Goal: Information Seeking & Learning: Understand process/instructions

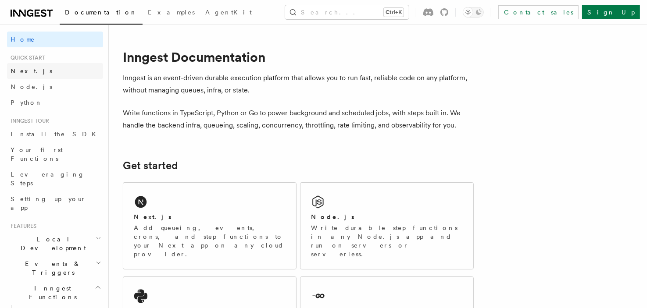
click at [21, 73] on span "Next.js" at bounding box center [32, 71] width 42 height 7
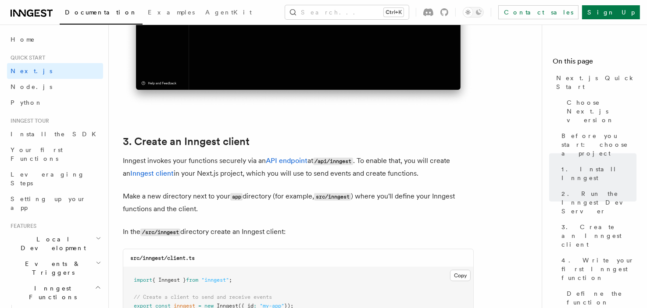
scroll to position [1169, 0]
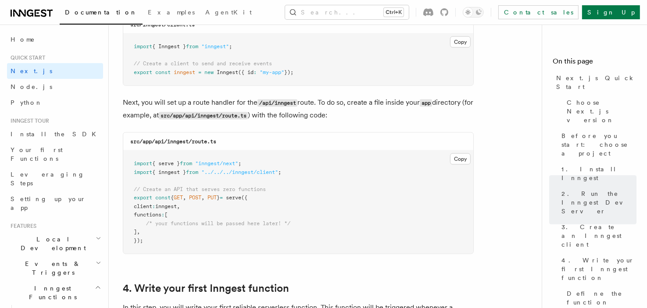
click at [180, 143] on code "src/app/api/inngest/route.ts" at bounding box center [173, 142] width 86 height 6
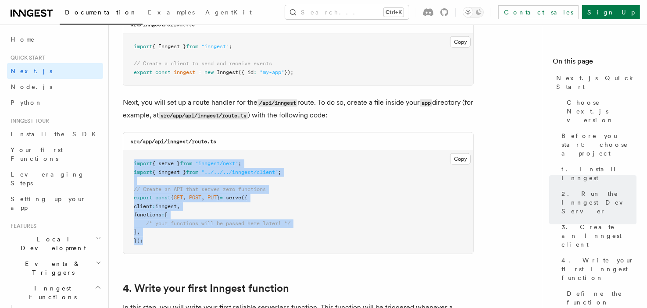
drag, startPoint x: 164, startPoint y: 242, endPoint x: 117, endPoint y: 164, distance: 91.2
copy code "import { serve } from "inngest/next" ; import { inngest } from "../../../innges…"
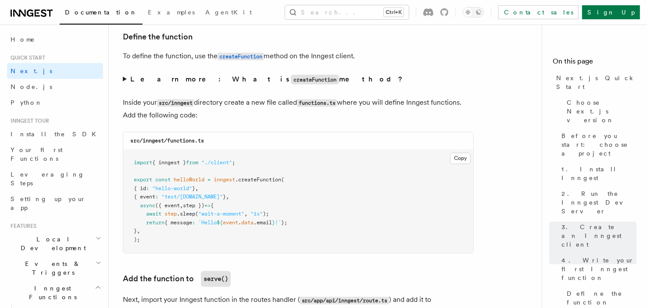
scroll to position [1495, 0]
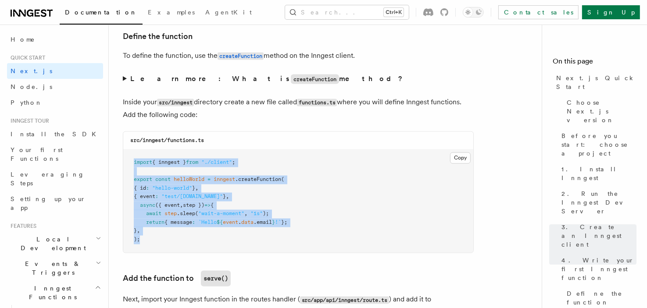
drag, startPoint x: 134, startPoint y: 164, endPoint x: 292, endPoint y: 239, distance: 174.8
click at [292, 239] on pre "import { inngest } from "./client" ; export const helloWorld = inngest .createF…" at bounding box center [298, 201] width 350 height 103
drag, startPoint x: 134, startPoint y: 162, endPoint x: 332, endPoint y: 238, distance: 212.6
click at [332, 238] on pre "import { inngest } from "./client" ; export const helloWorld = inngest .createF…" at bounding box center [298, 201] width 350 height 103
copy code "import { inngest } from "./client" ; export const helloWorld = inngest .createF…"
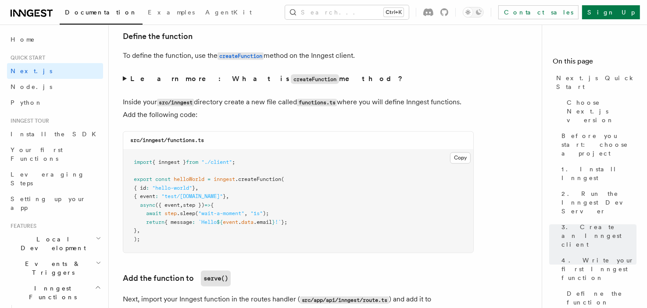
click at [167, 217] on span "step" at bounding box center [170, 214] width 12 height 6
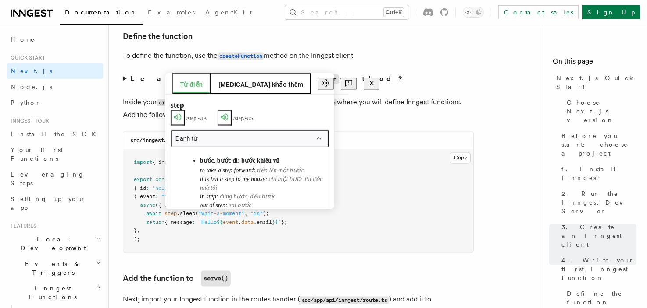
click at [253, 210] on pre "import { inngest } from "./client" ; export const helloWorld = inngest .createF…" at bounding box center [298, 201] width 350 height 103
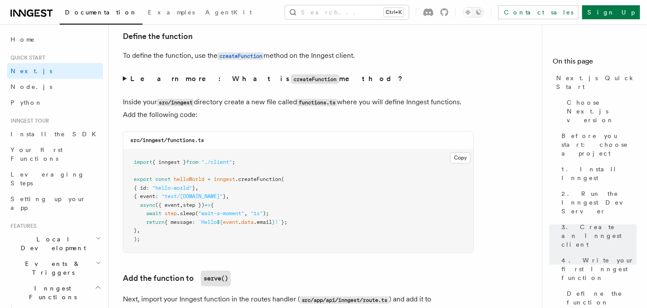
click at [319, 219] on pre "import { inngest } from "./client" ; export const helloWorld = inngest .createF…" at bounding box center [298, 201] width 350 height 103
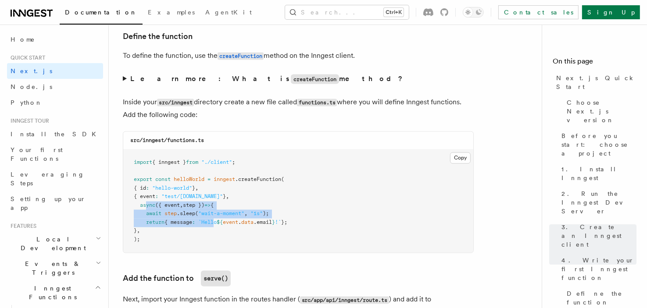
drag, startPoint x: 215, startPoint y: 227, endPoint x: 147, endPoint y: 212, distance: 69.7
click at [147, 212] on pre "import { inngest } from "./client" ; export const helloWorld = inngest .createF…" at bounding box center [298, 201] width 350 height 103
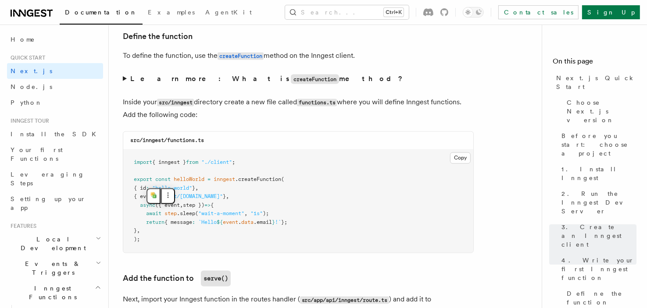
click at [170, 248] on pre "import { inngest } from "./client" ; export const helloWorld = inngest .createF…" at bounding box center [298, 201] width 350 height 103
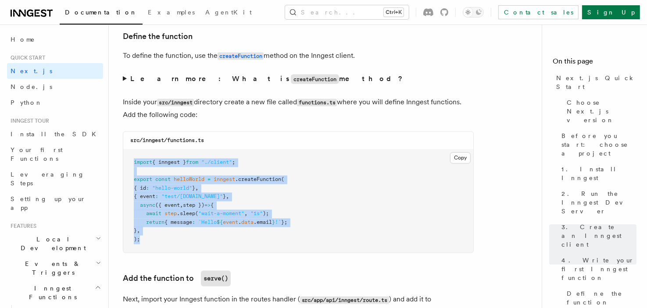
drag, startPoint x: 164, startPoint y: 245, endPoint x: 129, endPoint y: 161, distance: 90.8
click at [129, 161] on pre "import { inngest } from "./client" ; export const helloWorld = inngest .createF…" at bounding box center [298, 201] width 350 height 103
click at [276, 193] on pre "import { inngest } from "./client" ; export const helloWorld = inngest .createF…" at bounding box center [298, 201] width 350 height 103
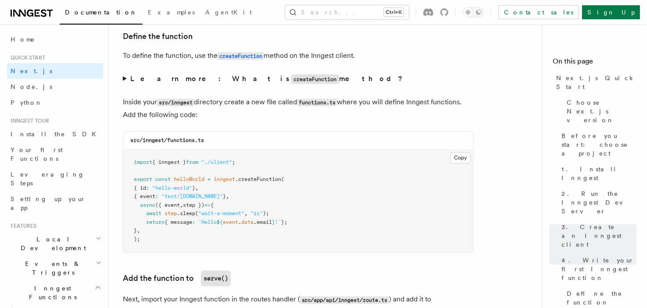
drag, startPoint x: 119, startPoint y: 102, endPoint x: 244, endPoint y: 120, distance: 126.3
click at [239, 121] on div at bounding box center [239, 121] width 0 height 0
click at [407, 205] on pre "import { inngest } from "./client" ; export const helloWorld = inngest .createF…" at bounding box center [298, 201] width 350 height 103
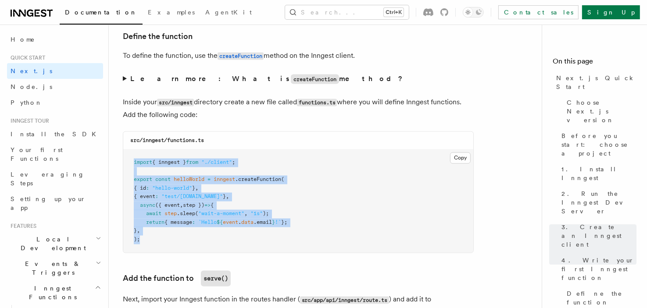
drag, startPoint x: 129, startPoint y: 159, endPoint x: 307, endPoint y: 242, distance: 196.2
click at [307, 242] on pre "import { inngest } from "./client" ; export const helloWorld = inngest .createF…" at bounding box center [298, 201] width 350 height 103
copy code "import { inngest } from "./client" ; export const helloWorld = inngest .createF…"
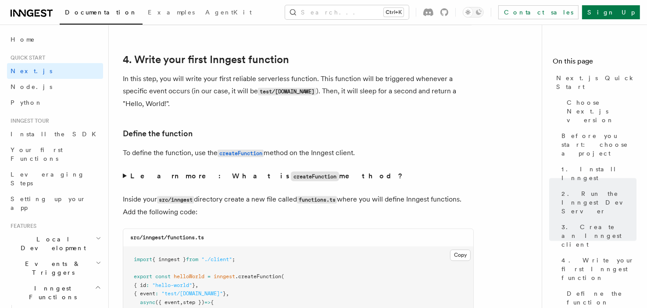
scroll to position [1498, 0]
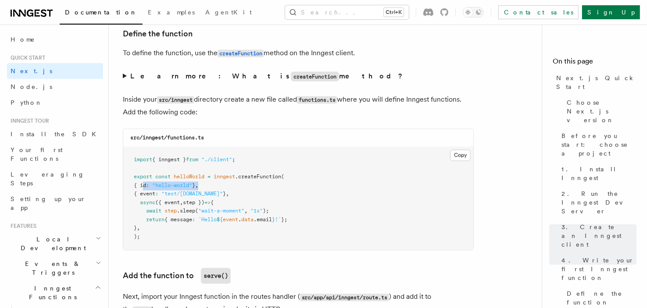
drag, startPoint x: 143, startPoint y: 187, endPoint x: 243, endPoint y: 191, distance: 100.5
click at [210, 189] on pre "import { inngest } from "./client" ; export const helloWorld = inngest .createF…" at bounding box center [298, 198] width 350 height 103
click at [243, 191] on pre "import { inngest } from "./client" ; export const helloWorld = inngest .createF…" at bounding box center [298, 198] width 350 height 103
drag, startPoint x: 238, startPoint y: 196, endPoint x: 143, endPoint y: 188, distance: 95.9
click at [143, 188] on pre "import { inngest } from "./client" ; export const helloWorld = inngest .createF…" at bounding box center [298, 198] width 350 height 103
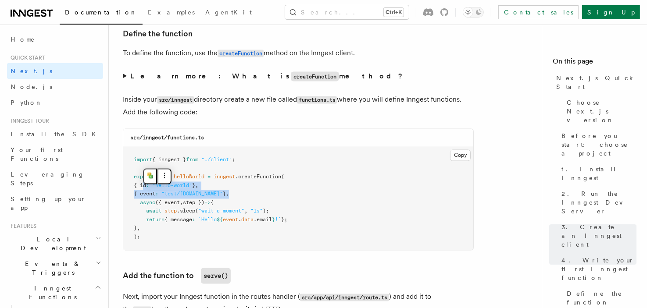
click at [234, 189] on pre "import { inngest } from "./client" ; export const helloWorld = inngest .createF…" at bounding box center [298, 198] width 350 height 103
drag, startPoint x: 230, startPoint y: 196, endPoint x: 236, endPoint y: 197, distance: 6.2
click at [219, 196] on span "{ event : "test/[DOMAIN_NAME]" } ," at bounding box center [181, 194] width 95 height 6
drag, startPoint x: 239, startPoint y: 197, endPoint x: 141, endPoint y: 185, distance: 99.0
click at [141, 185] on pre "import { inngest } from "./client" ; export const helloWorld = inngest .createF…" at bounding box center [298, 198] width 350 height 103
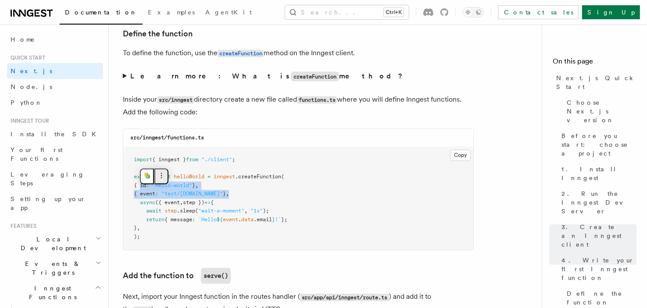
copy code "{ id : "hello-world" } , { event : "test/[DOMAIN_NAME]" } ,"
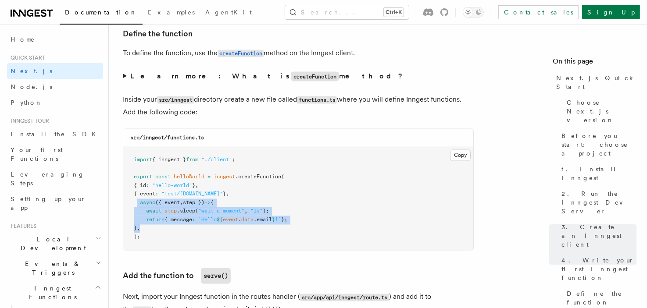
drag, startPoint x: 138, startPoint y: 207, endPoint x: 262, endPoint y: 232, distance: 126.8
click at [262, 232] on pre "import { inngest } from "./client" ; export const helloWorld = inngest .createF…" at bounding box center [298, 198] width 350 height 103
copy code "async ({ event , step }) => { await step .sleep ( "wait-a-moment" , "1s" ); ret…"
